Goal: Task Accomplishment & Management: Use online tool/utility

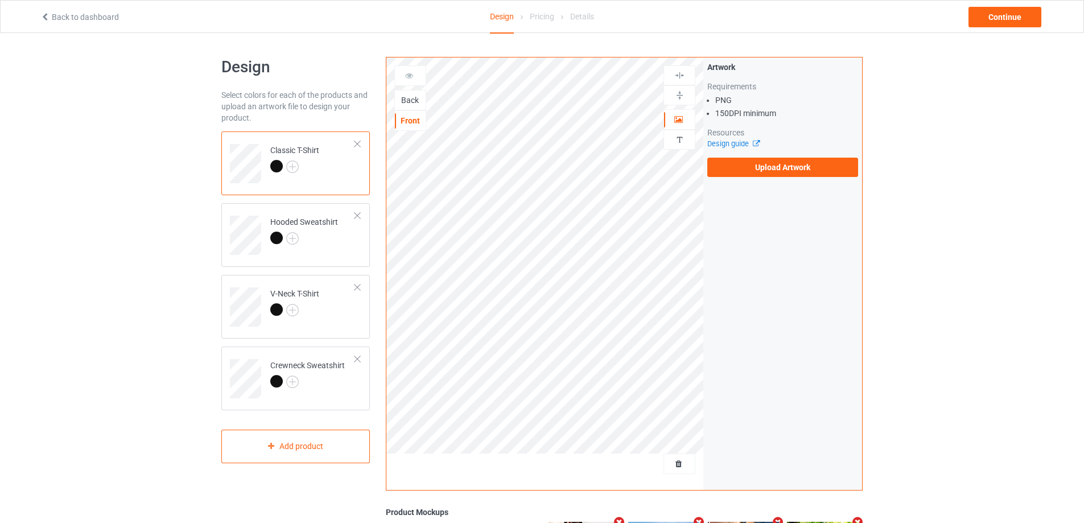
click at [414, 101] on div "Back" at bounding box center [410, 99] width 31 height 11
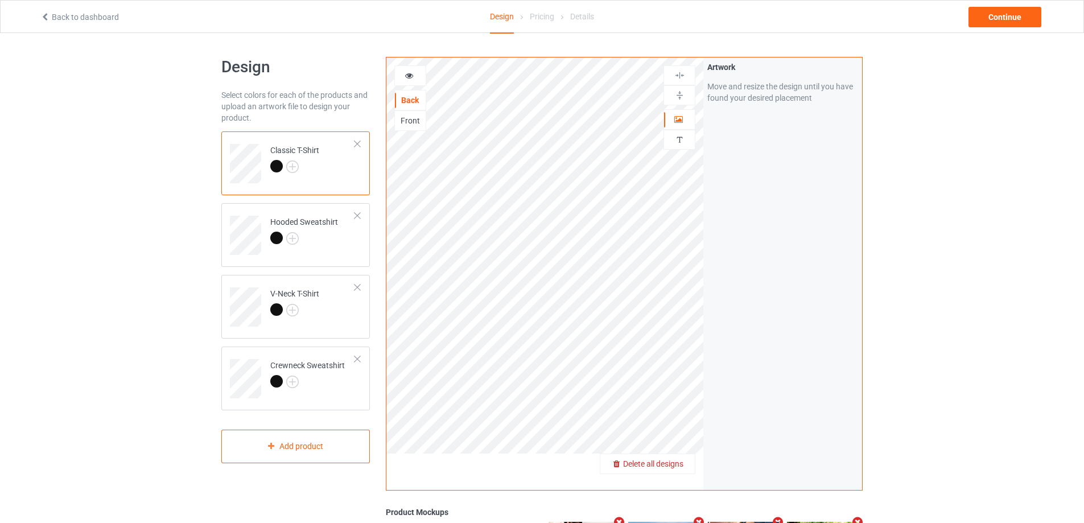
click at [677, 462] on span "Delete all designs" at bounding box center [653, 463] width 60 height 9
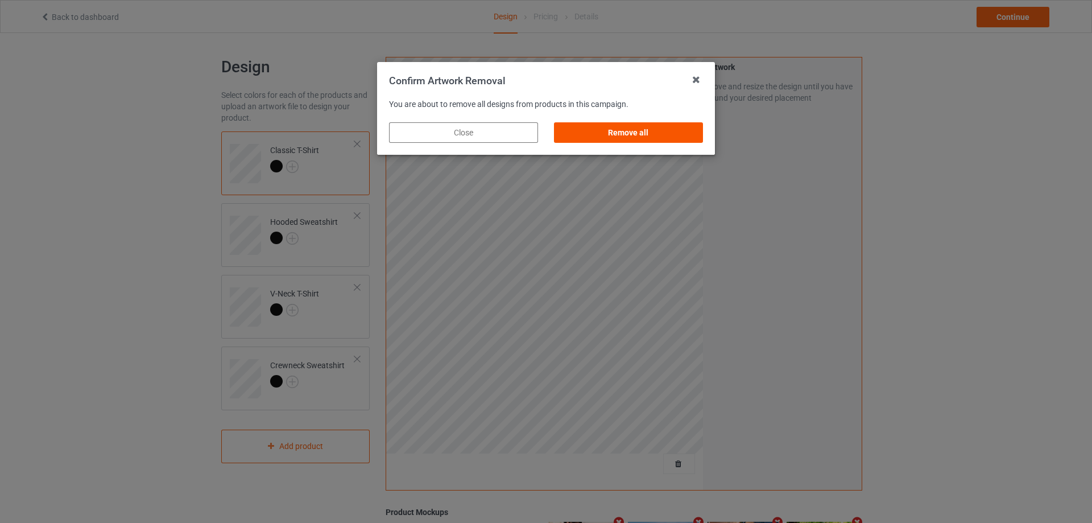
click at [630, 133] on div "Remove all" at bounding box center [628, 132] width 149 height 20
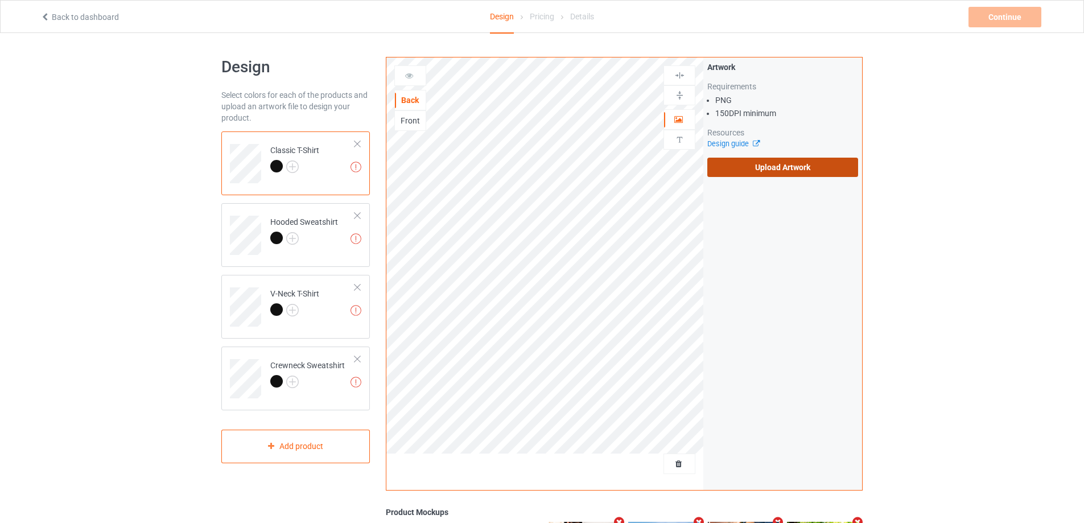
click at [760, 165] on label "Upload Artwork" at bounding box center [782, 167] width 151 height 19
click at [0, 0] on input "Upload Artwork" at bounding box center [0, 0] width 0 height 0
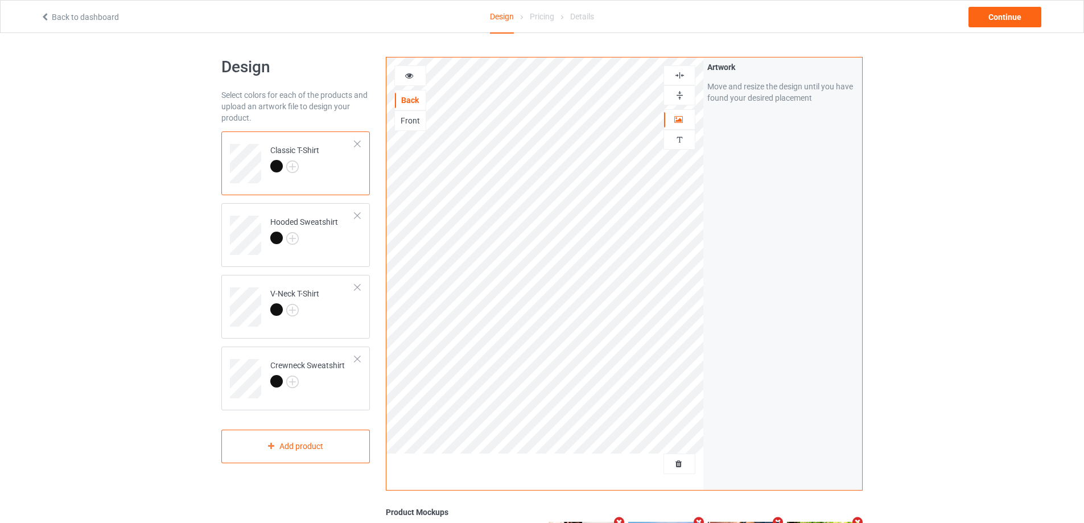
click at [687, 94] on div at bounding box center [679, 95] width 31 height 11
click at [686, 79] on div at bounding box center [679, 75] width 31 height 11
click at [681, 80] on img at bounding box center [679, 75] width 11 height 11
click at [681, 76] on img at bounding box center [679, 75] width 11 height 11
click at [677, 103] on div at bounding box center [679, 95] width 32 height 20
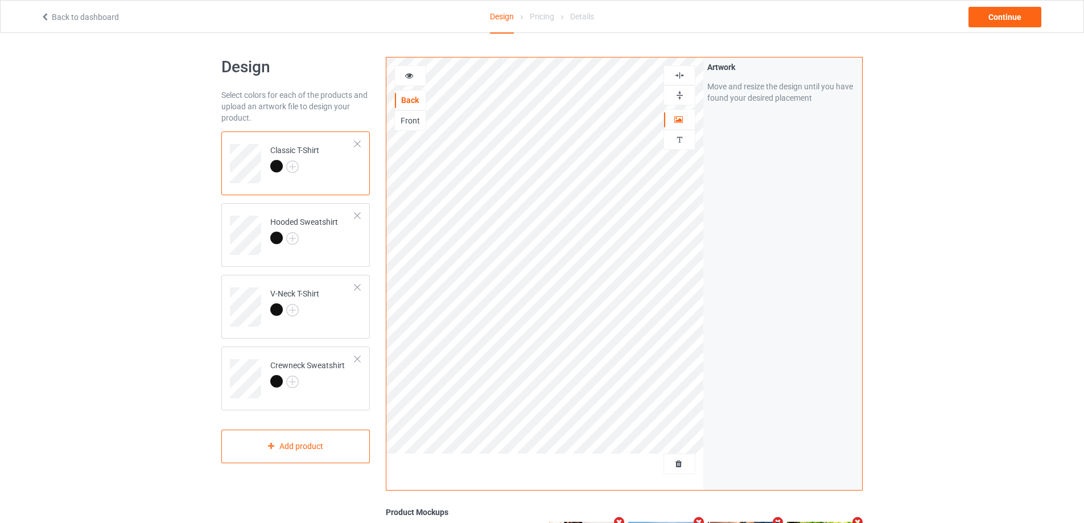
click at [677, 103] on div at bounding box center [679, 95] width 32 height 20
click at [939, 211] on div "Design Select colors for each of the products and upload an artwork file to des…" at bounding box center [542, 384] width 1084 height 702
